Goal: Navigation & Orientation: Find specific page/section

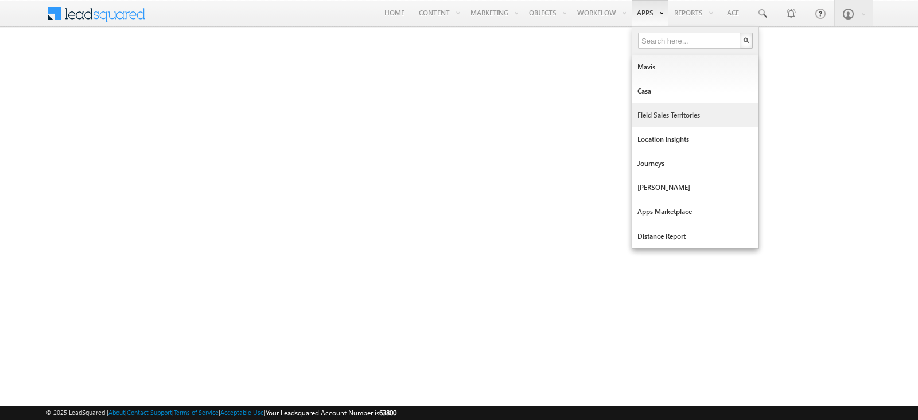
click at [661, 108] on link "Field Sales Territories" at bounding box center [695, 115] width 126 height 24
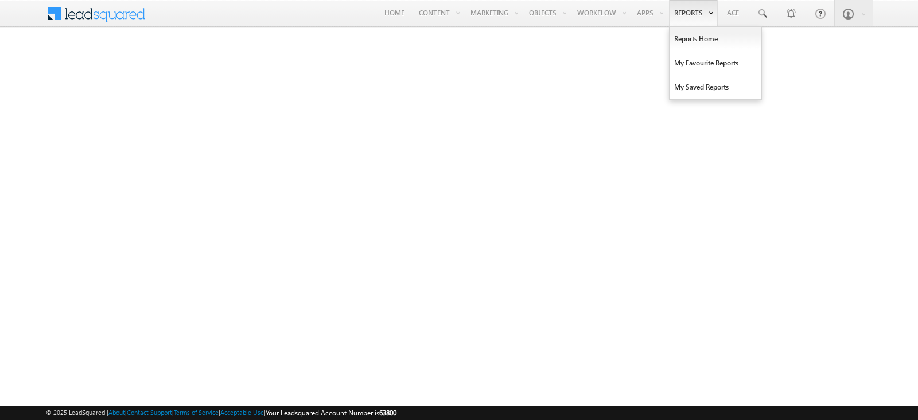
click at [683, 24] on link "Reports" at bounding box center [693, 13] width 49 height 26
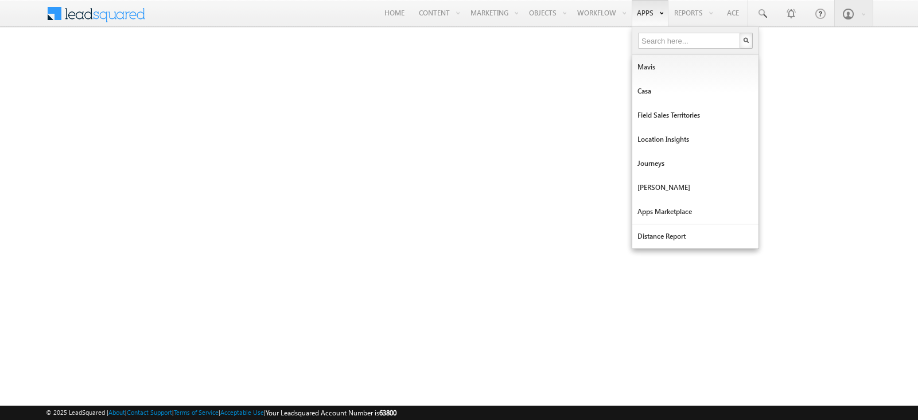
click at [645, 24] on link "Apps" at bounding box center [650, 13] width 37 height 26
click at [658, 162] on link "Journeys" at bounding box center [695, 163] width 126 height 24
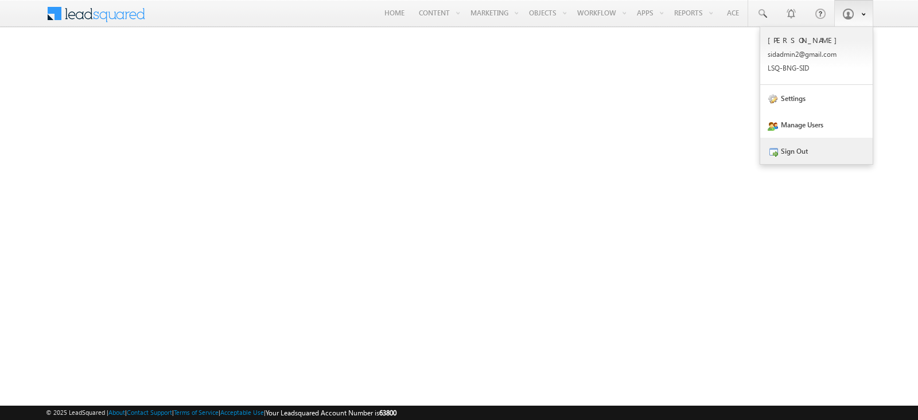
click at [819, 146] on link "Sign Out" at bounding box center [816, 151] width 112 height 26
